Goal: Task Accomplishment & Management: Use online tool/utility

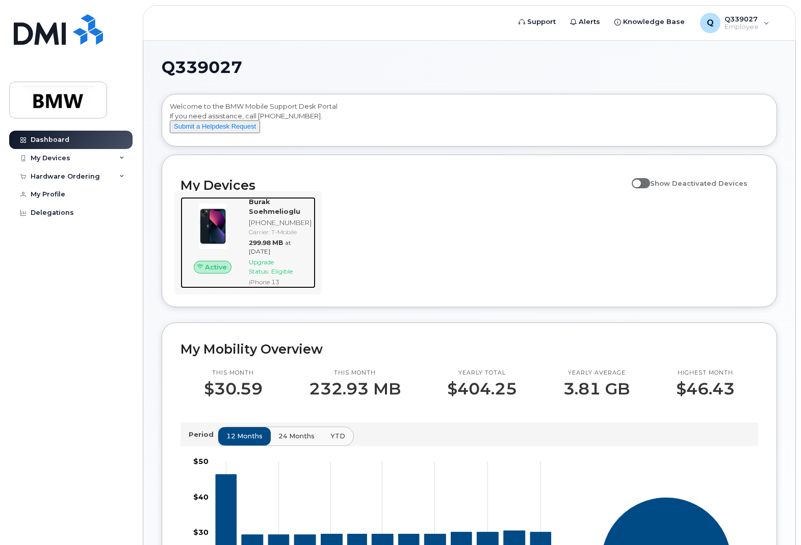
click at [275, 275] on span "Eligible" at bounding box center [281, 271] width 21 height 8
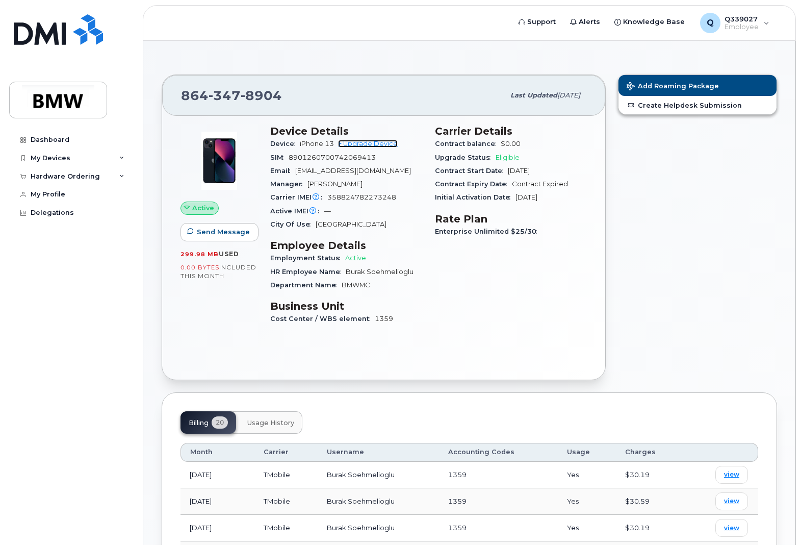
click at [390, 143] on link "+ Upgrade Device" at bounding box center [368, 144] width 60 height 8
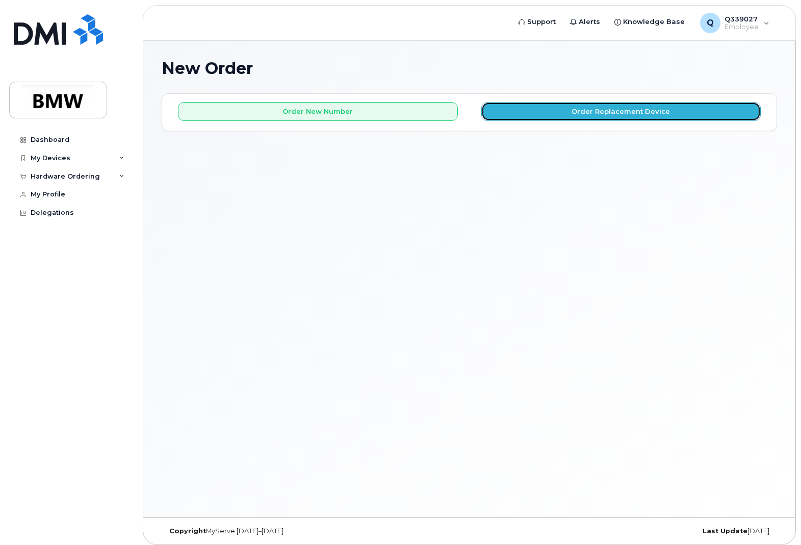
click at [644, 115] on button "Order Replacement Device" at bounding box center [621, 111] width 280 height 19
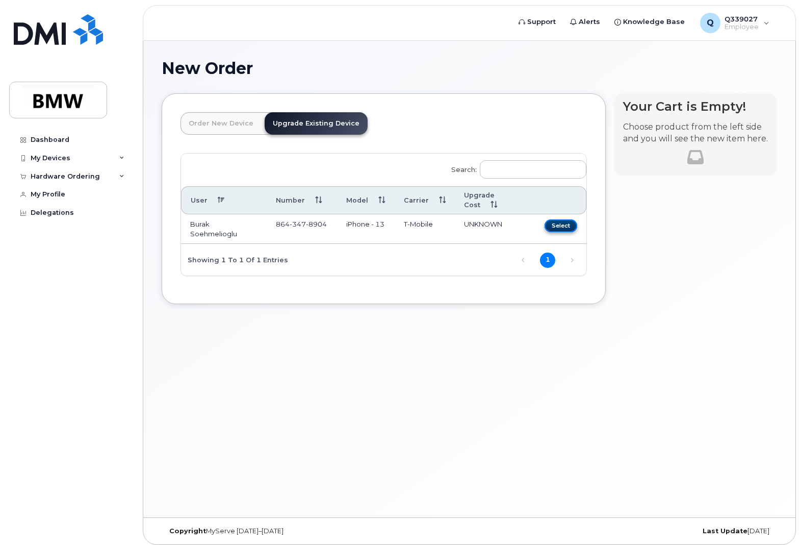
click at [569, 219] on button "Select" at bounding box center [561, 225] width 33 height 13
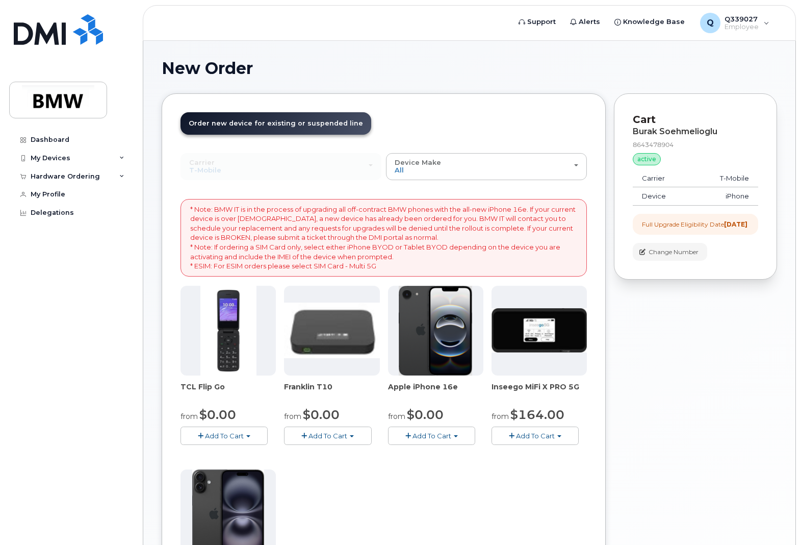
click at [223, 326] on img at bounding box center [228, 331] width 56 height 90
